Goal: Task Accomplishment & Management: Complete application form

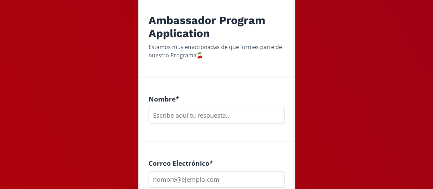
scroll to position [122, 0]
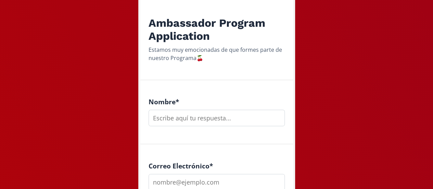
click at [177, 118] on input "text" at bounding box center [217, 118] width 136 height 16
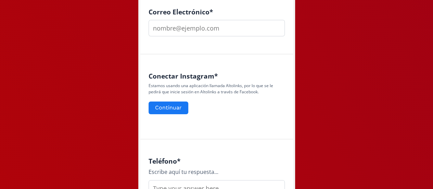
scroll to position [277, 0]
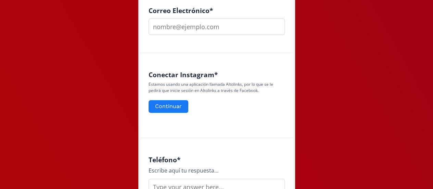
type input "[PERSON_NAME]"
click at [185, 29] on input "email" at bounding box center [217, 26] width 136 height 16
click at [204, 26] on input "[PERSON_NAME]" at bounding box center [217, 26] width 136 height 16
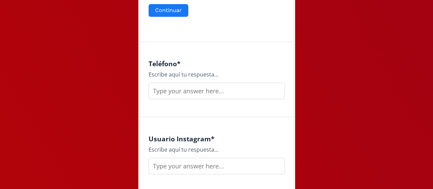
scroll to position [372, 0]
type input "[PERSON_NAME][EMAIL_ADDRESS][DOMAIN_NAME]"
click at [188, 108] on div "Teléfono * Escribe aquí tu respuesta..." at bounding box center [216, 80] width 153 height 75
click at [189, 92] on input "text" at bounding box center [217, 91] width 136 height 16
type input "6623174911"
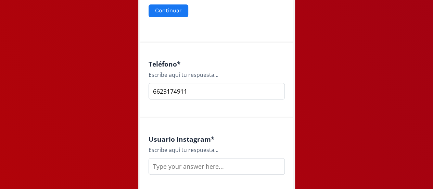
click at [164, 166] on input "text" at bounding box center [217, 166] width 136 height 16
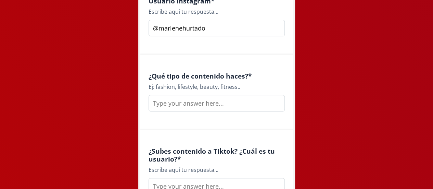
scroll to position [514, 0]
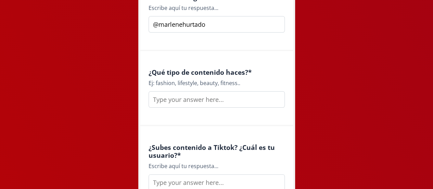
type input "@marlenehurtado"
click at [195, 102] on input "text" at bounding box center [217, 99] width 136 height 16
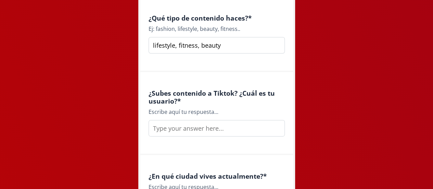
type input "lifestyle, fitness, beauty"
click at [173, 121] on input "text" at bounding box center [217, 128] width 136 height 16
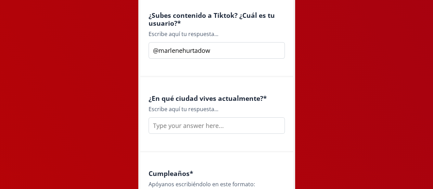
scroll to position [648, 0]
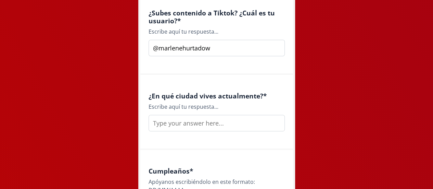
type input "@marlenehurtadow"
click at [180, 122] on input "text" at bounding box center [217, 123] width 136 height 16
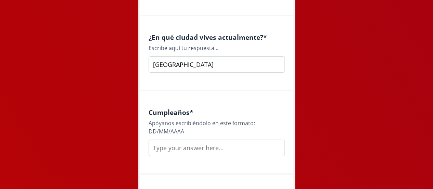
scroll to position [706, 0]
type input "[GEOGRAPHIC_DATA]"
click at [161, 146] on input "text" at bounding box center [217, 148] width 136 height 16
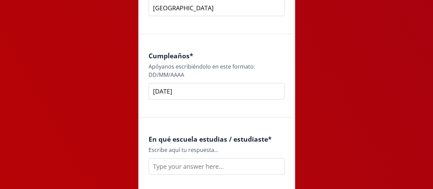
scroll to position [772, 0]
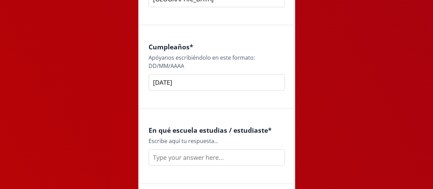
type input "[DATE]"
click at [163, 155] on input "text" at bounding box center [217, 157] width 136 height 16
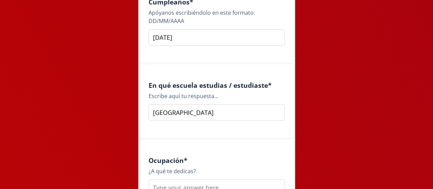
scroll to position [846, 0]
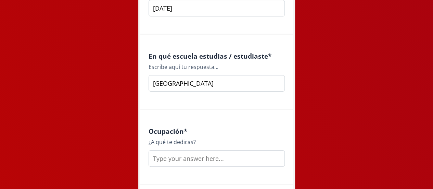
type input "[GEOGRAPHIC_DATA]"
click at [163, 155] on input "text" at bounding box center [217, 158] width 136 height 16
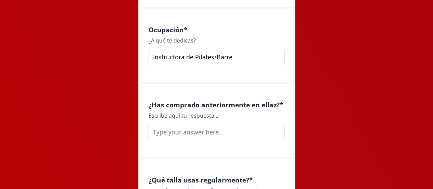
scroll to position [948, 0]
type input "Instructora de Pilates/Barre"
click at [187, 130] on input "text" at bounding box center [217, 131] width 136 height 16
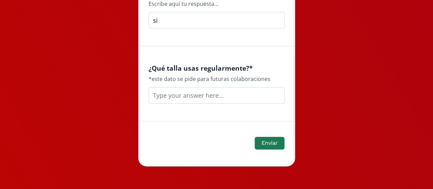
scroll to position [1060, 0]
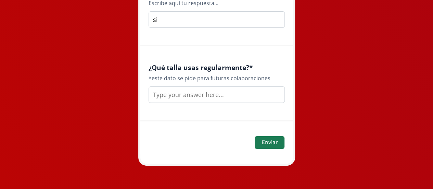
type input "si"
click at [203, 90] on input "text" at bounding box center [217, 94] width 136 height 16
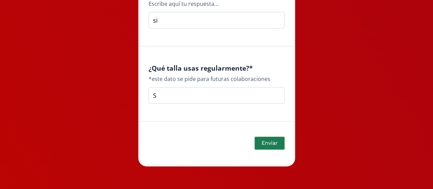
type input "S"
click at [266, 143] on button "Enviar" at bounding box center [269, 143] width 31 height 15
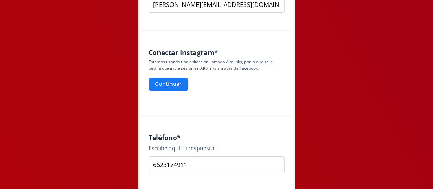
scroll to position [297, 0]
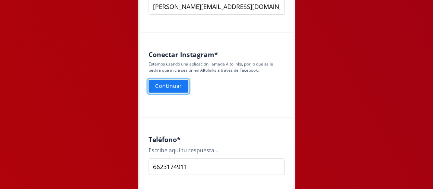
click at [162, 85] on button "Continuar" at bounding box center [169, 86] width 42 height 15
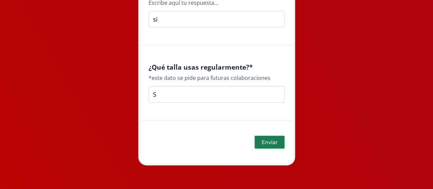
scroll to position [1083, 0]
click at [261, 145] on button "Enviar" at bounding box center [269, 142] width 31 height 15
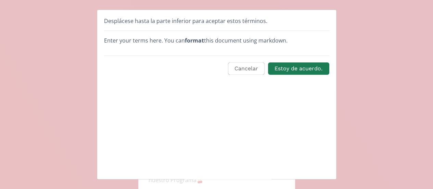
scroll to position [0, 0]
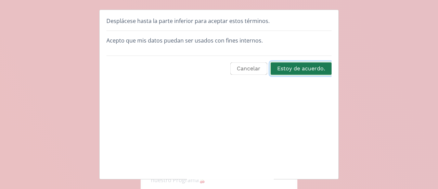
click at [297, 67] on button "Estoy de acuerdo." at bounding box center [301, 68] width 63 height 15
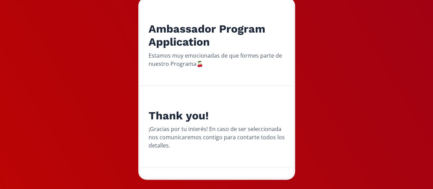
scroll to position [97, 0]
